Goal: Navigation & Orientation: Find specific page/section

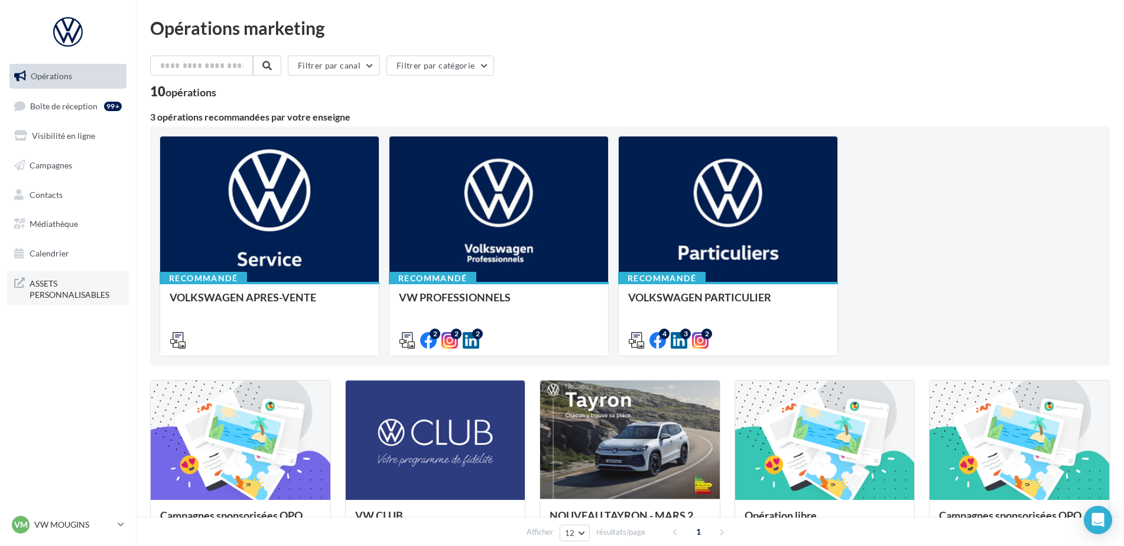
click at [89, 291] on span "ASSETS PERSONNALISABLES" at bounding box center [76, 287] width 92 height 25
click at [60, 224] on span "Médiathèque" at bounding box center [54, 224] width 48 height 10
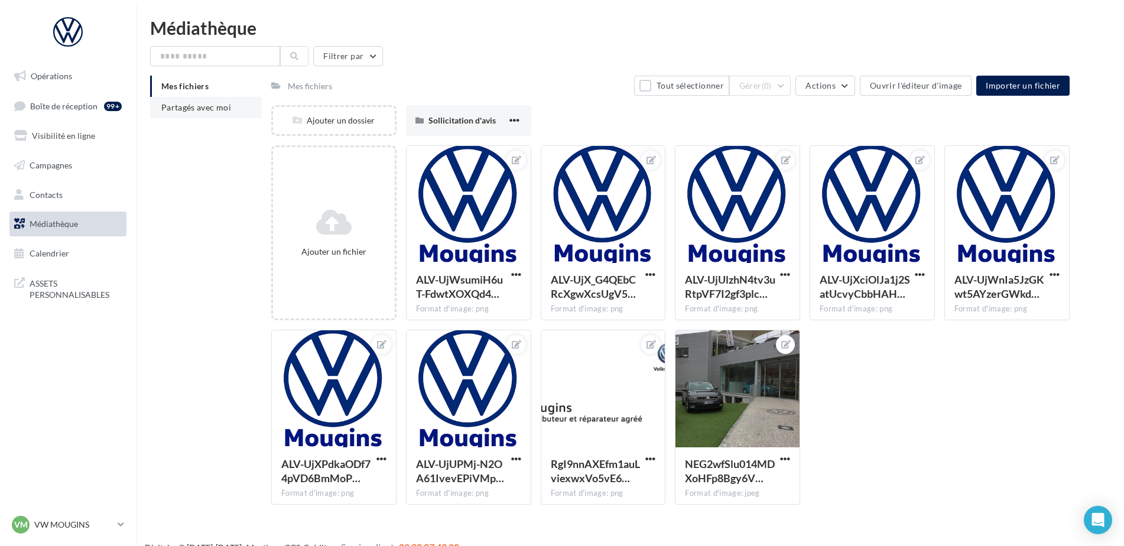
click at [187, 105] on span "Partagés avec moi" at bounding box center [196, 107] width 70 height 10
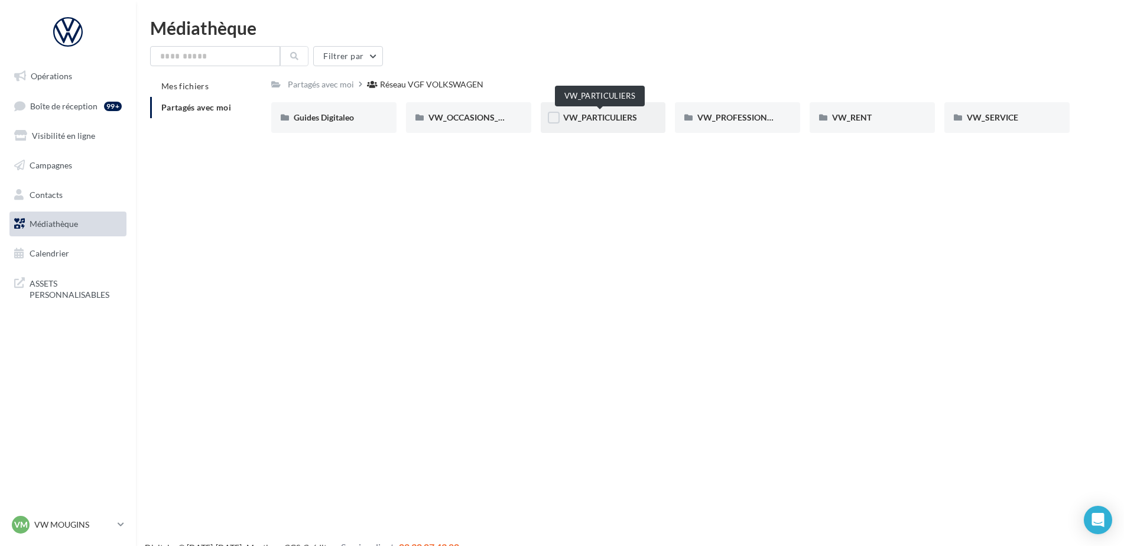
click at [597, 116] on span "VW_PARTICULIERS" at bounding box center [600, 117] width 74 height 10
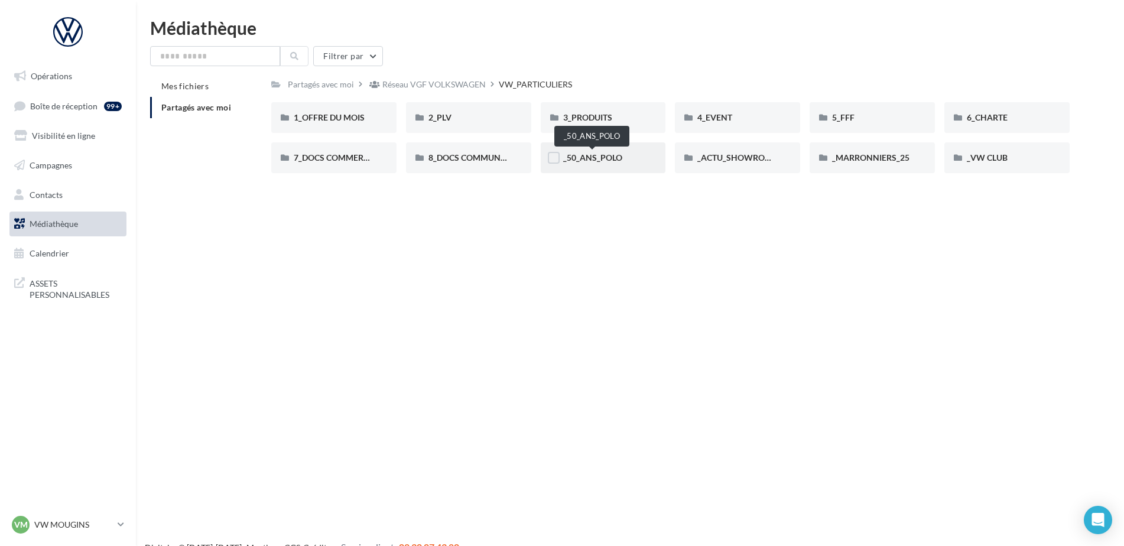
click at [597, 157] on span "_50_ANS_POLO" at bounding box center [592, 157] width 59 height 10
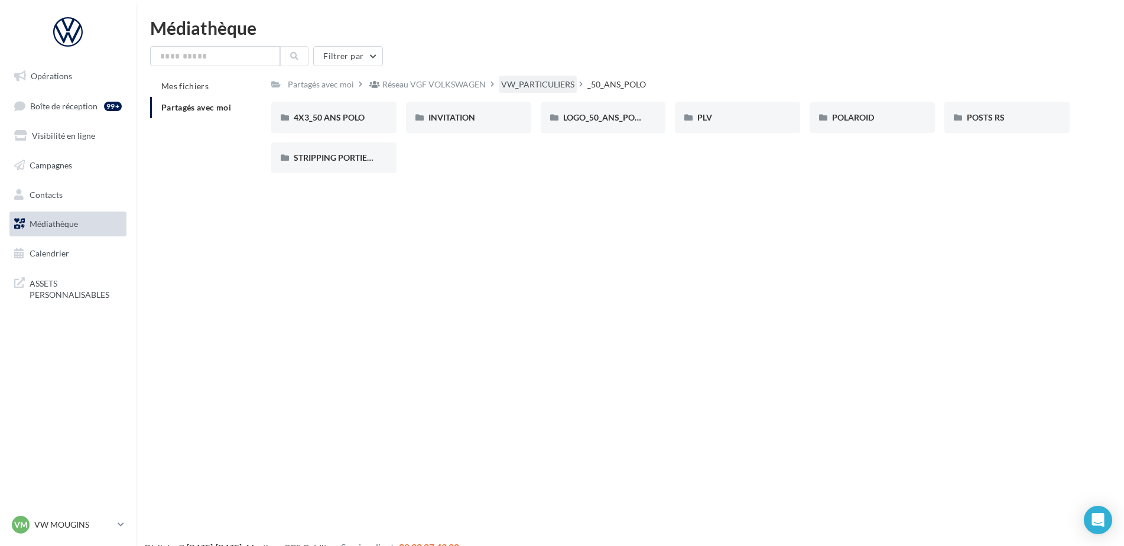
click at [529, 87] on div "VW_PARTICULIERS" at bounding box center [537, 85] width 73 height 12
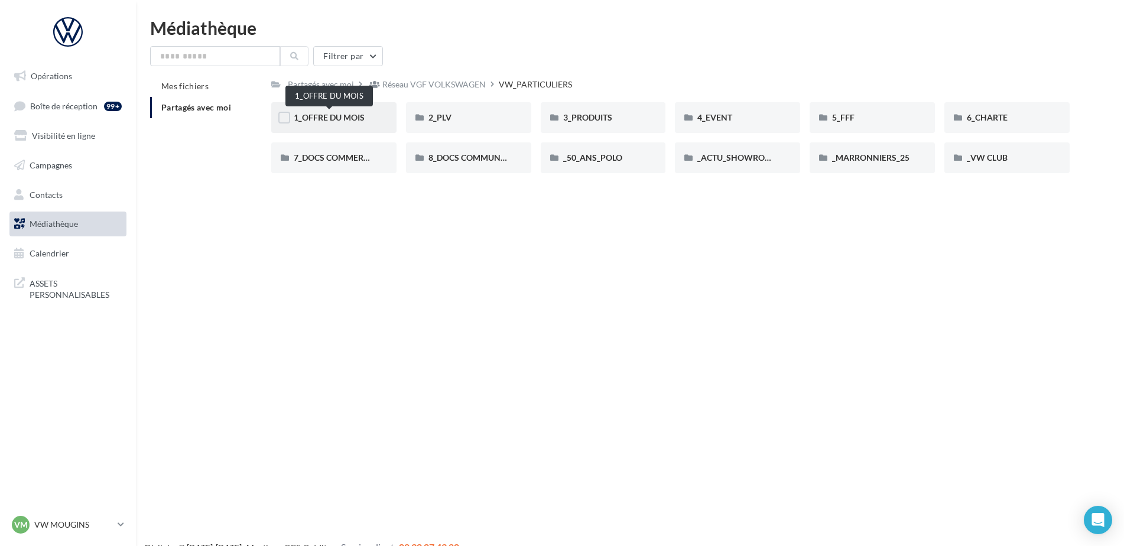
click at [334, 122] on span "1_OFFRE DU MOIS" at bounding box center [329, 117] width 71 height 10
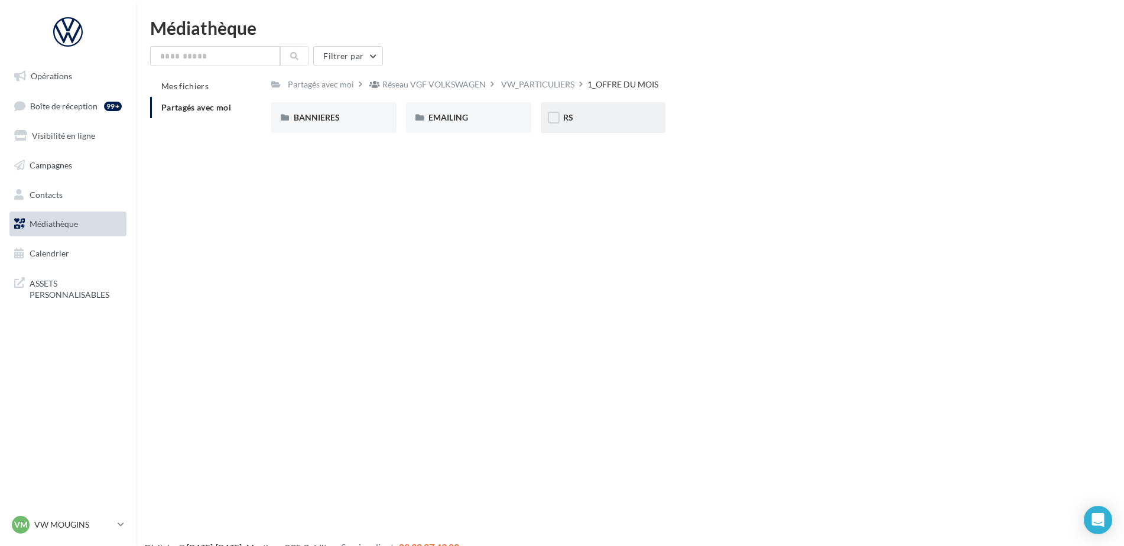
click at [572, 122] on span "RS" at bounding box center [568, 117] width 10 height 10
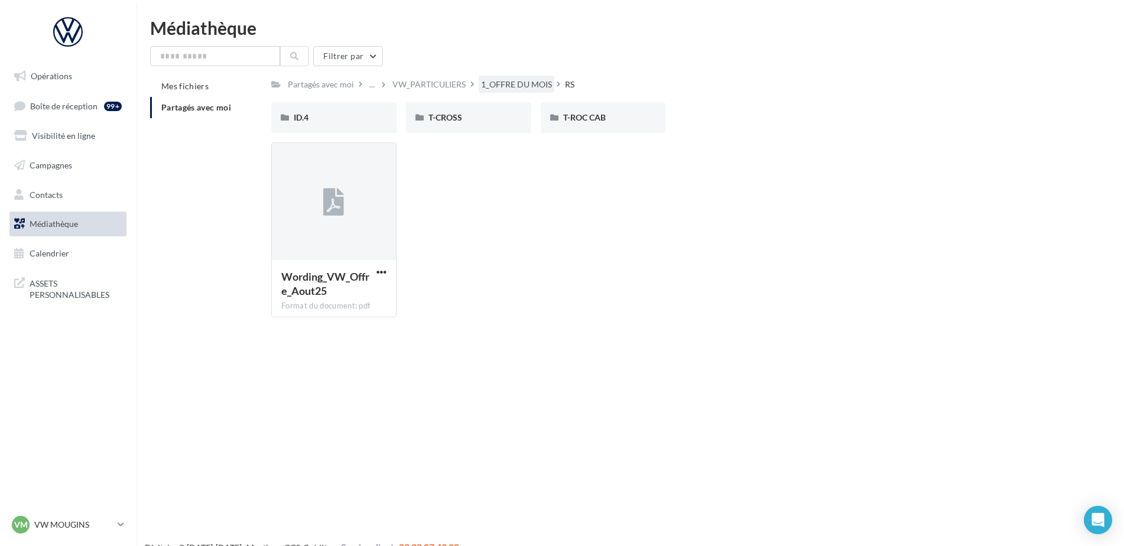
click at [492, 89] on div "1_OFFRE DU MOIS" at bounding box center [516, 85] width 71 height 12
